Goal: Find specific page/section: Find specific page/section

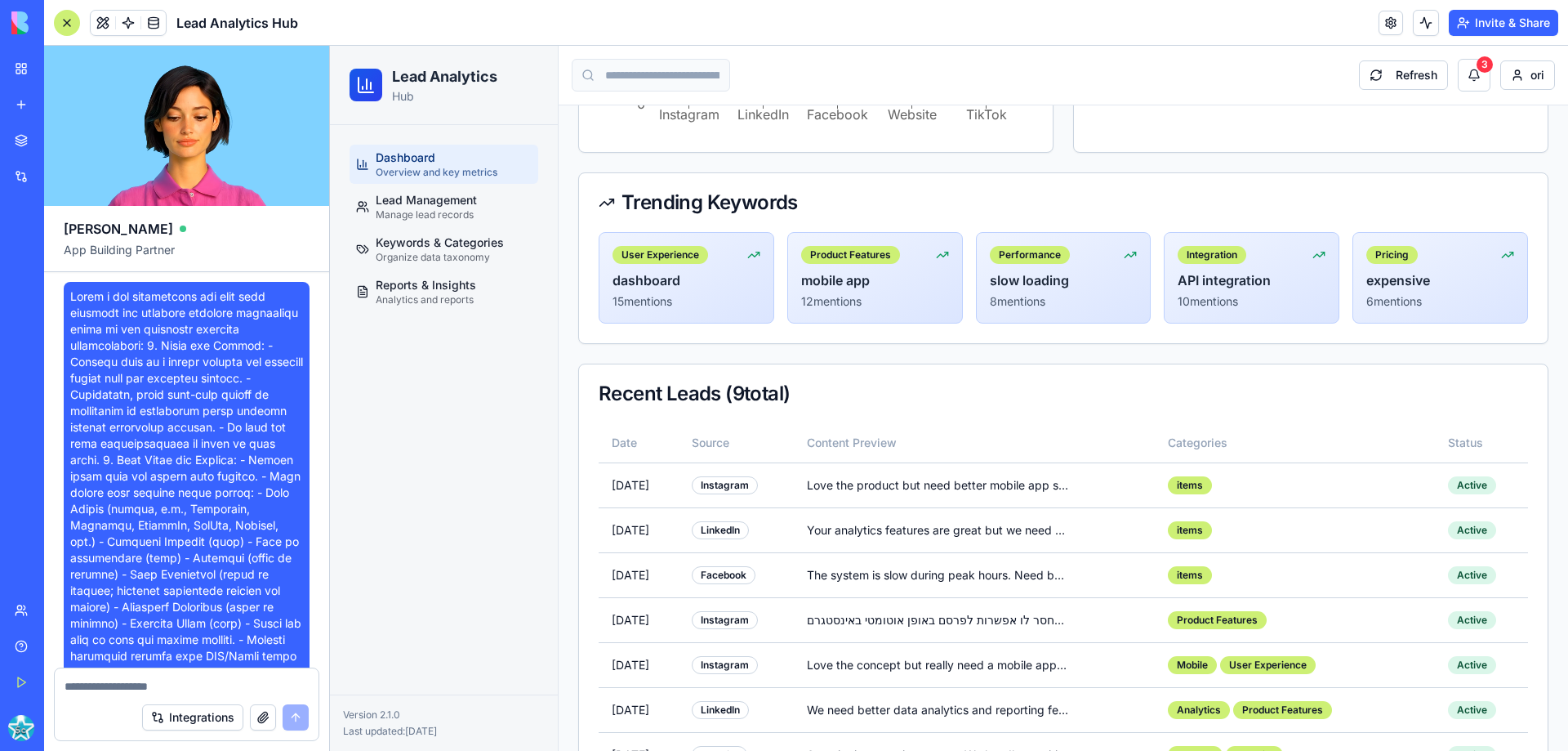
scroll to position [4055, 0]
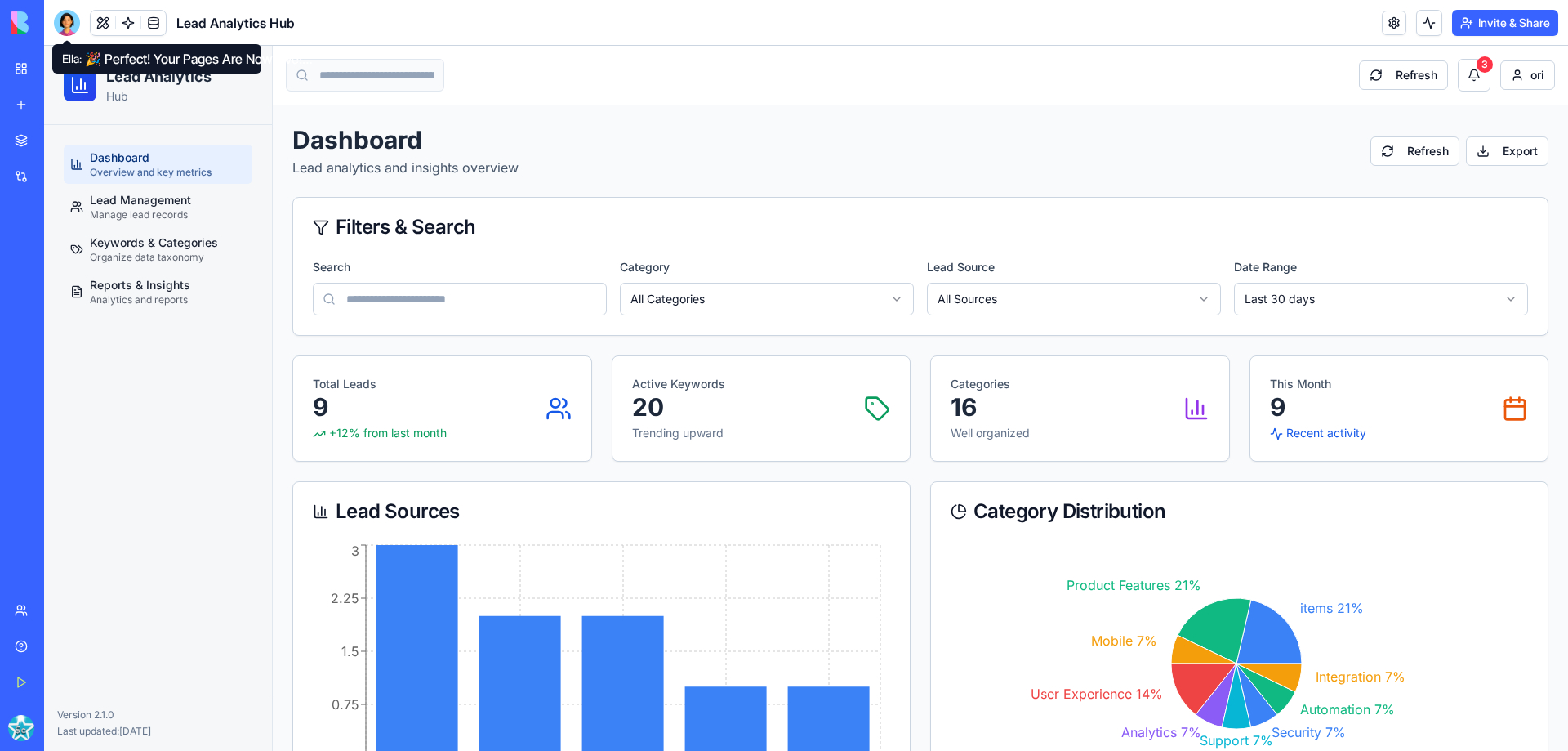
click at [62, 20] on div at bounding box center [67, 22] width 26 height 26
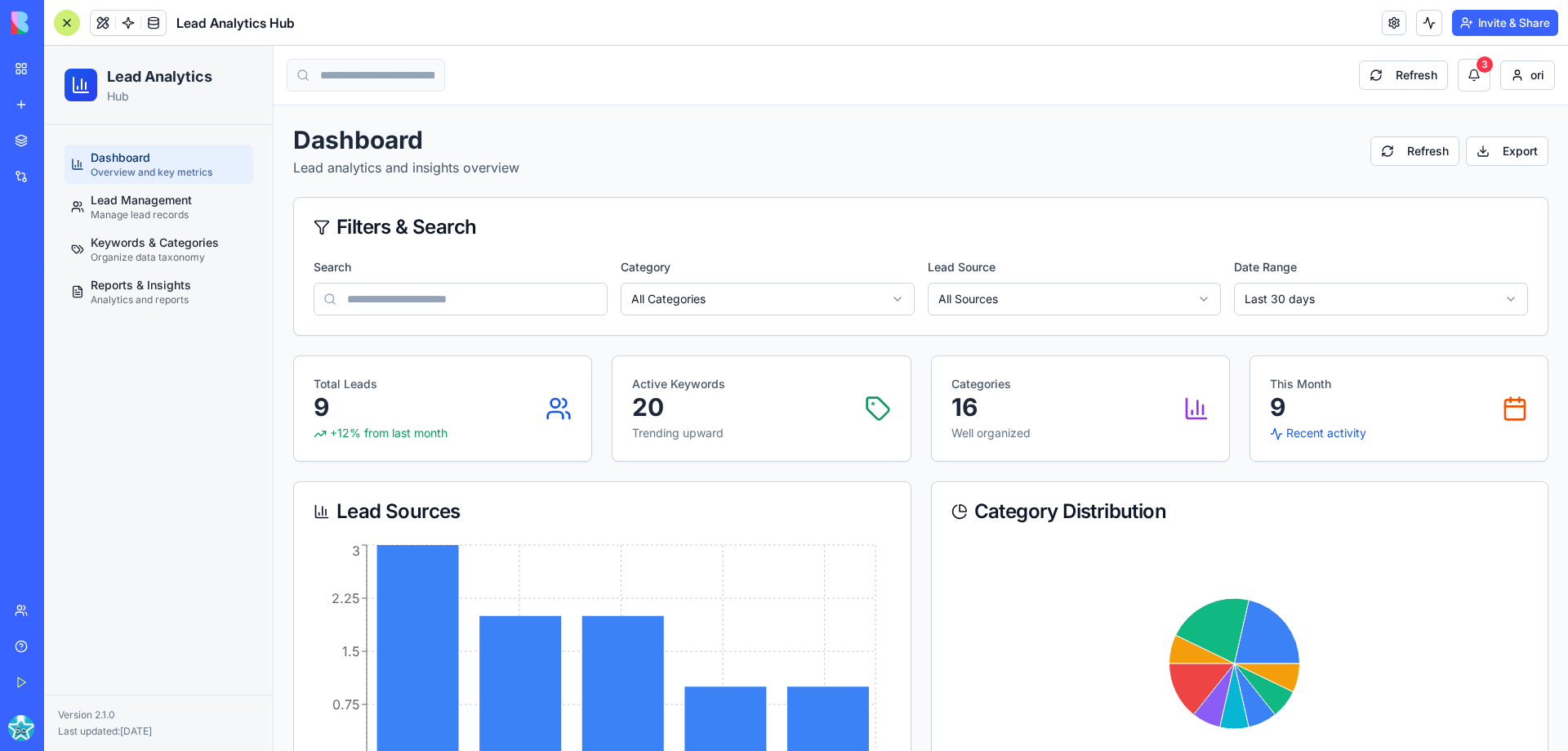
scroll to position [3915, 0]
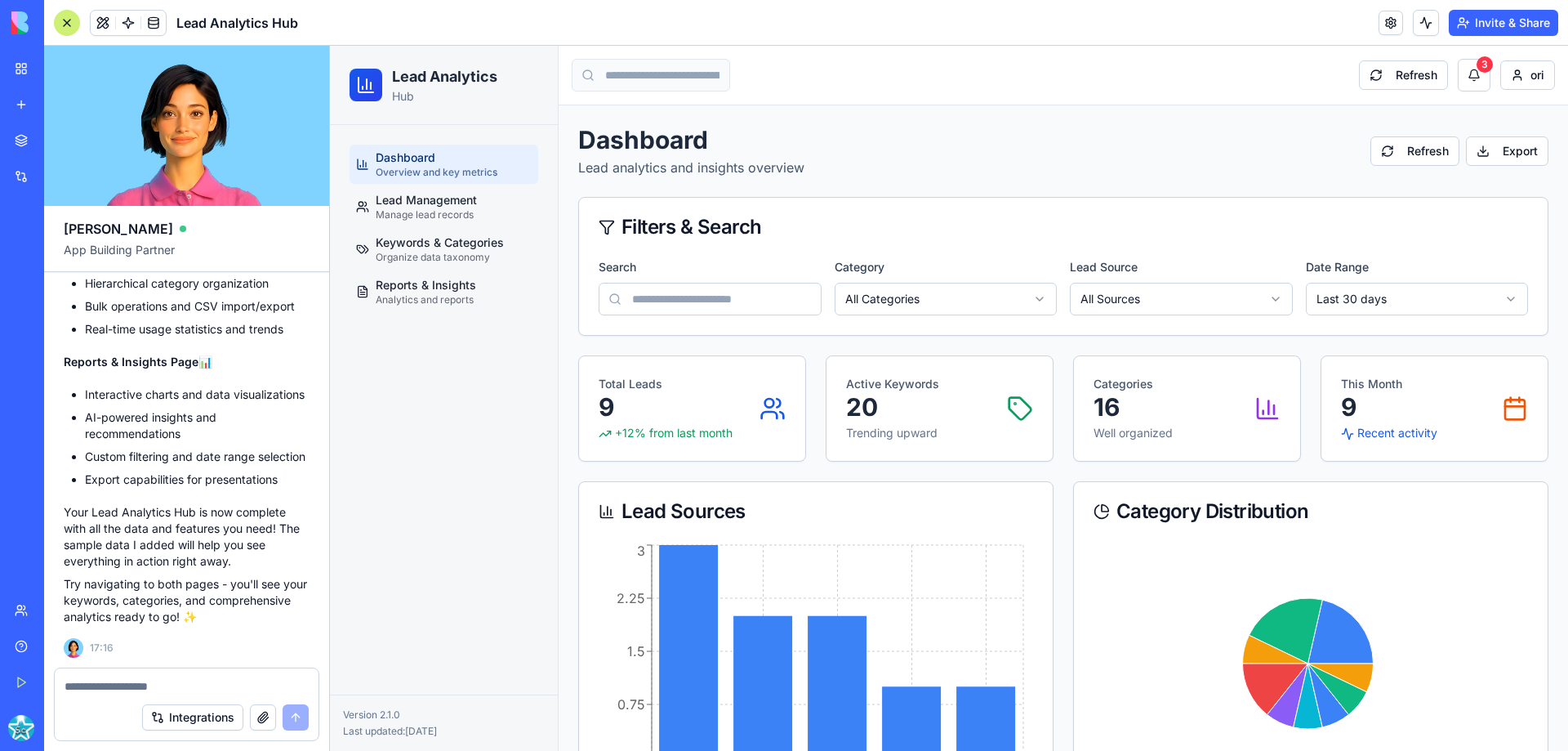
click at [134, 682] on textarea at bounding box center [186, 686] width 244 height 17
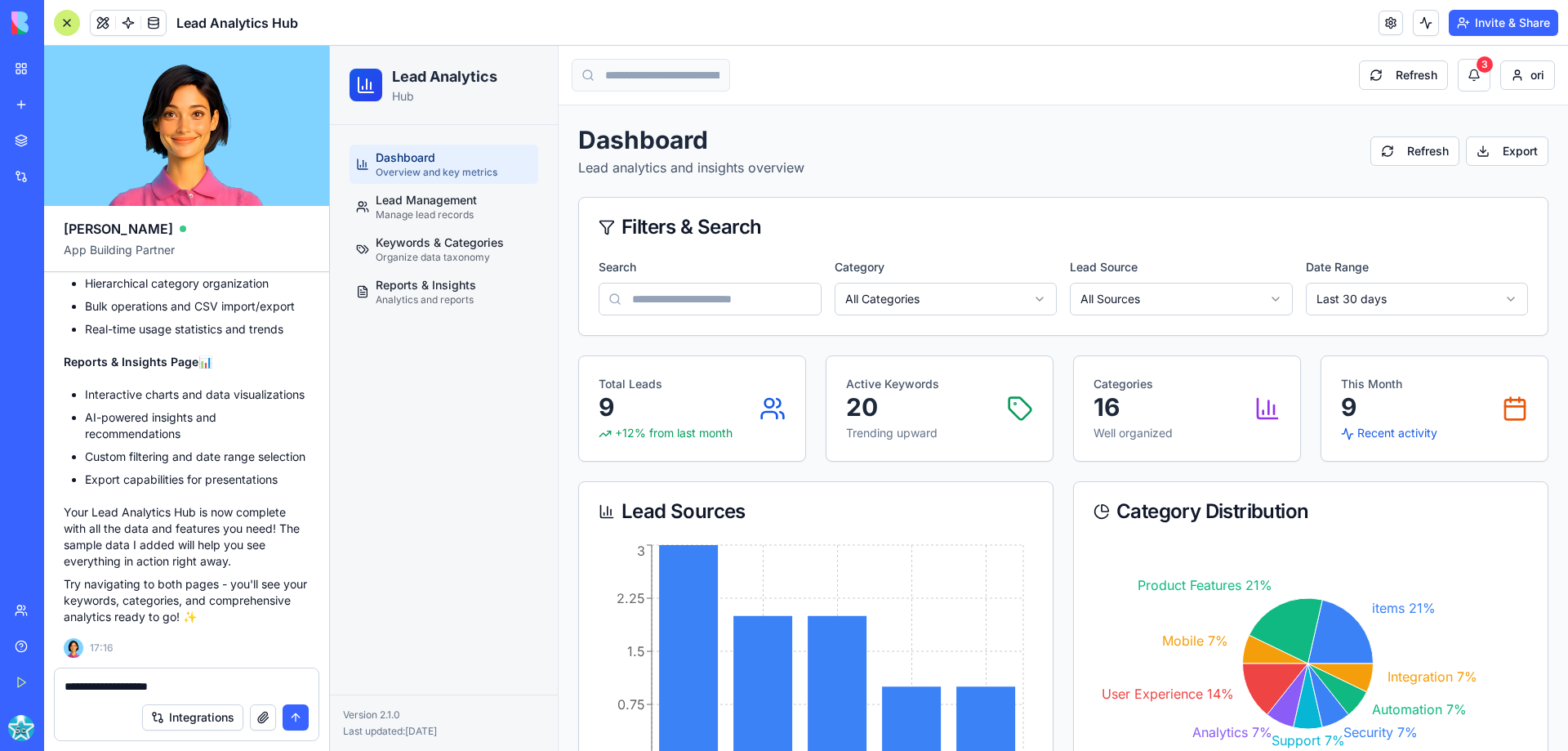
type textarea "**********"
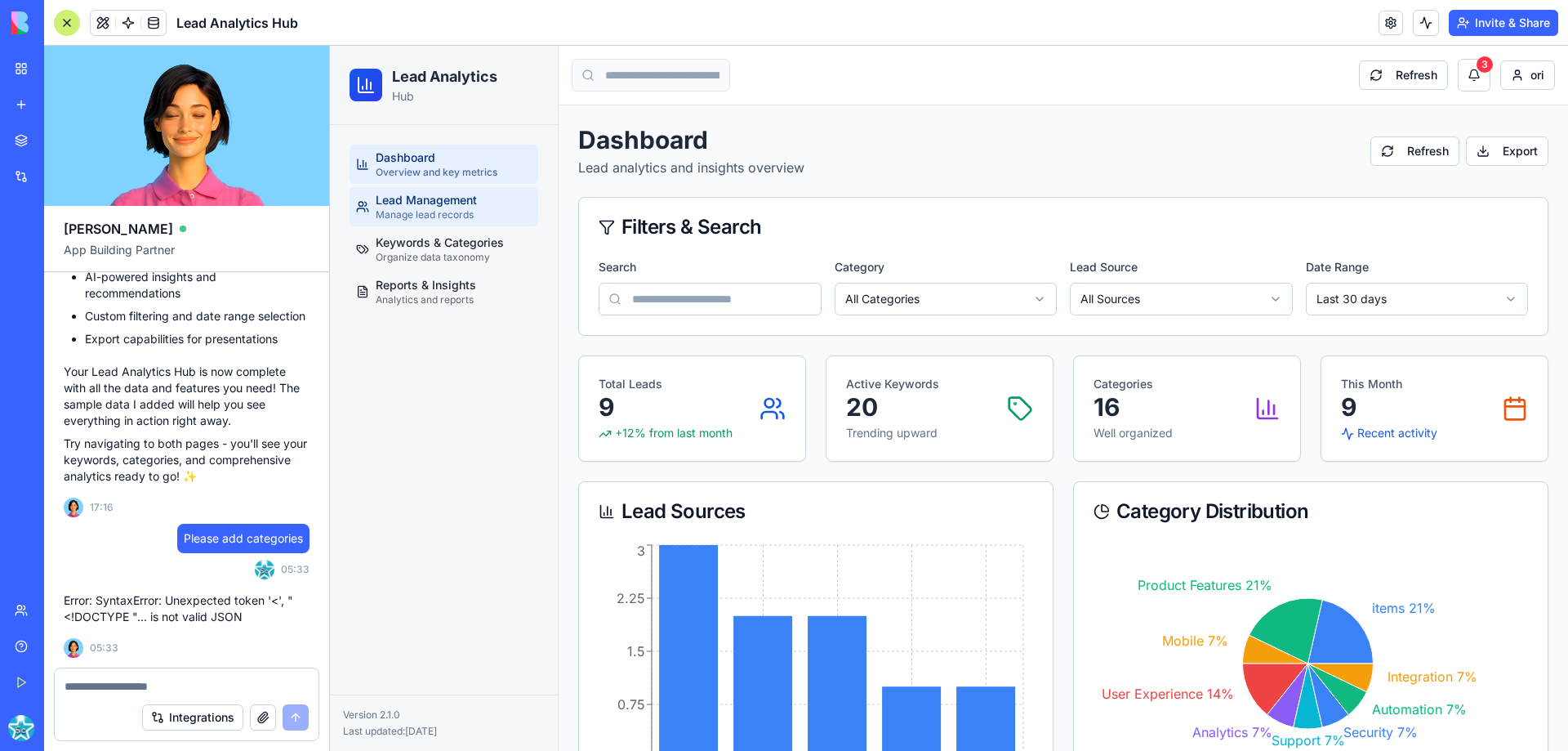
click at [407, 201] on span "Lead Management" at bounding box center [426, 201] width 102 height 17
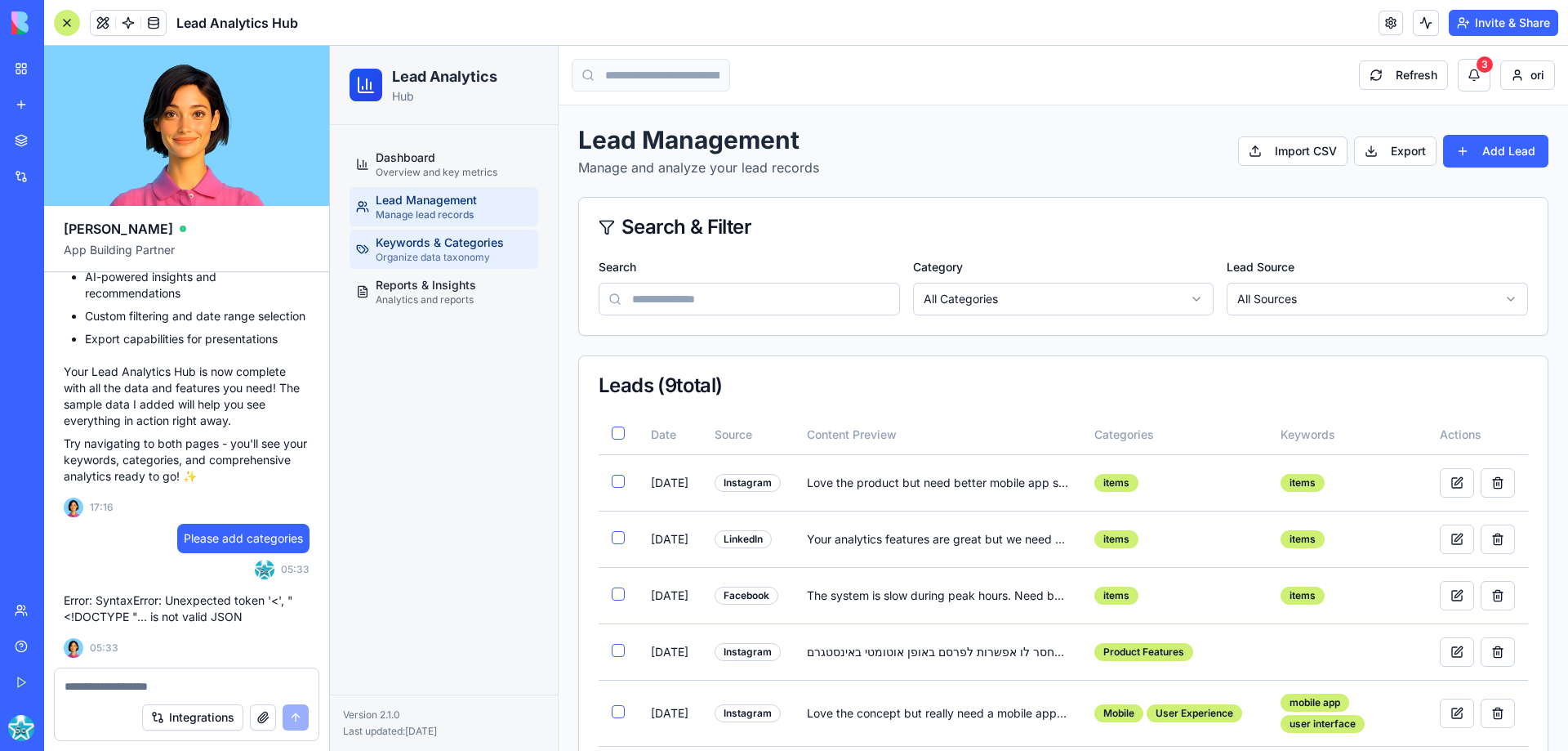
click at [469, 254] on span "Organize data taxonomy" at bounding box center [432, 257] width 114 height 13
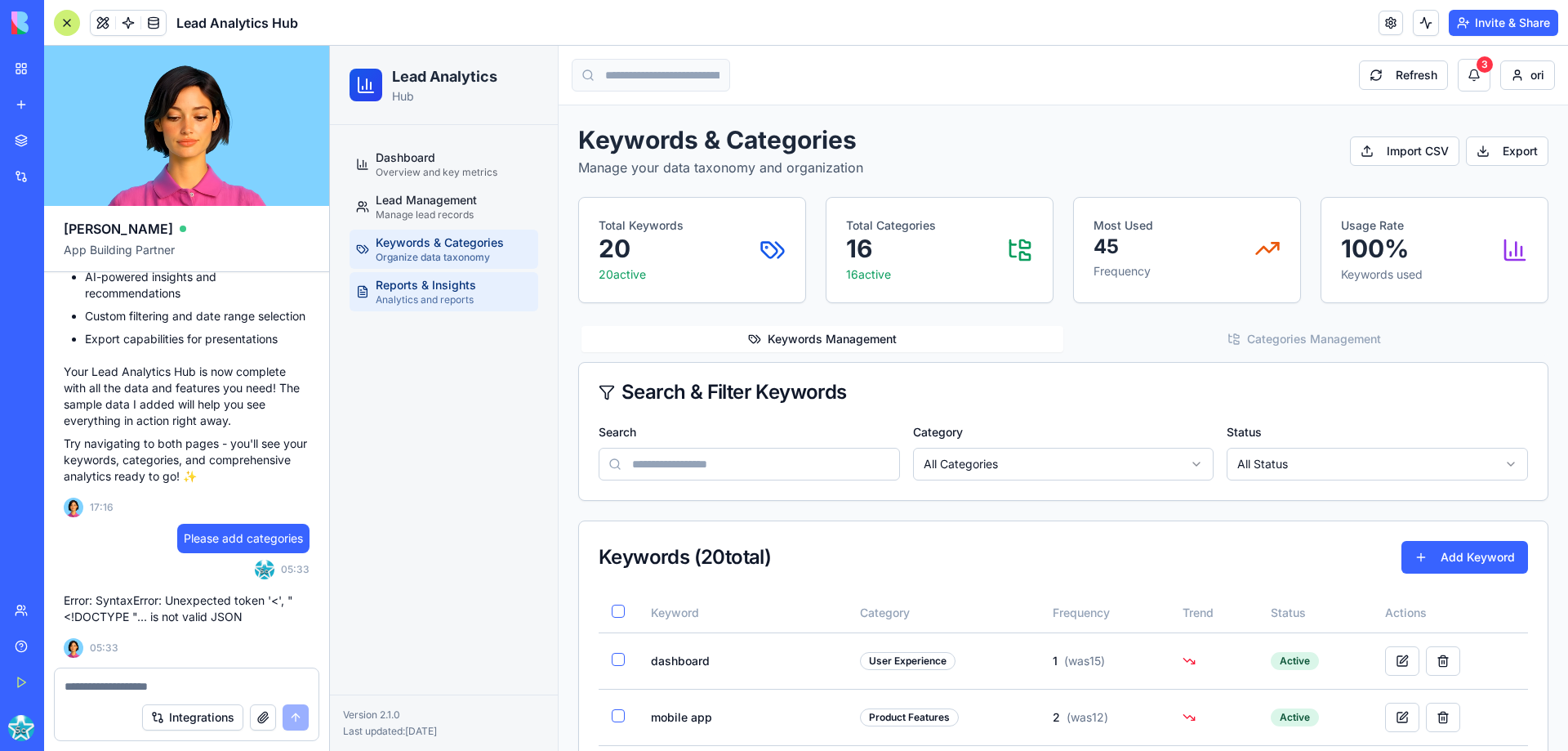
click at [459, 296] on span "Analytics and reports" at bounding box center [424, 300] width 98 height 13
